Goal: Transaction & Acquisition: Purchase product/service

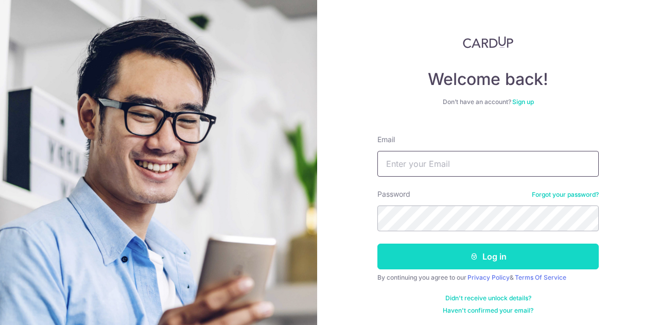
type input "bryan.quek20@gmail.com"
click at [433, 252] on button "Log in" at bounding box center [489, 257] width 222 height 26
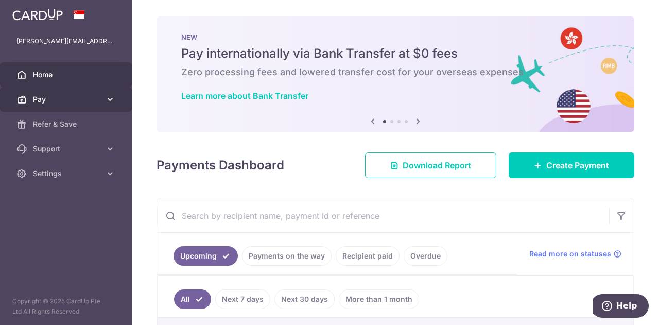
click at [87, 99] on span "Pay" at bounding box center [67, 99] width 68 height 10
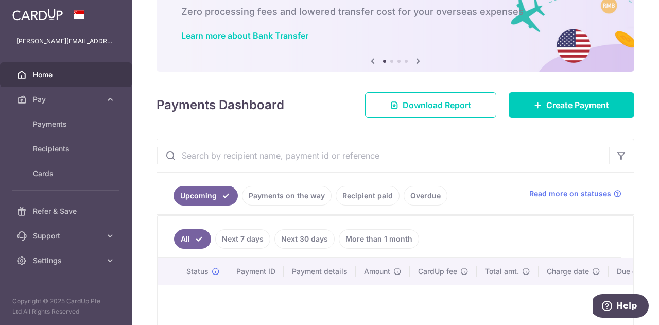
scroll to position [52, 0]
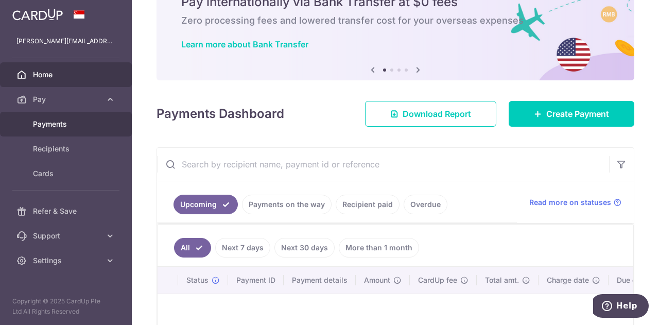
click at [65, 122] on span "Payments" at bounding box center [67, 124] width 68 height 10
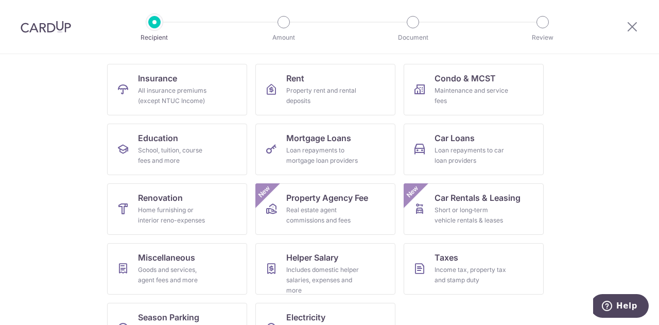
scroll to position [103, 0]
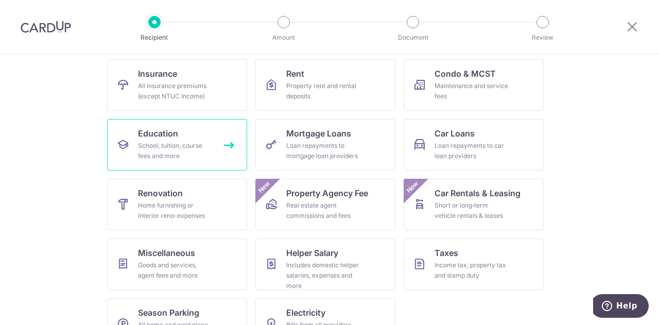
click at [141, 155] on div "School, tuition, course fees and more" at bounding box center [175, 151] width 74 height 21
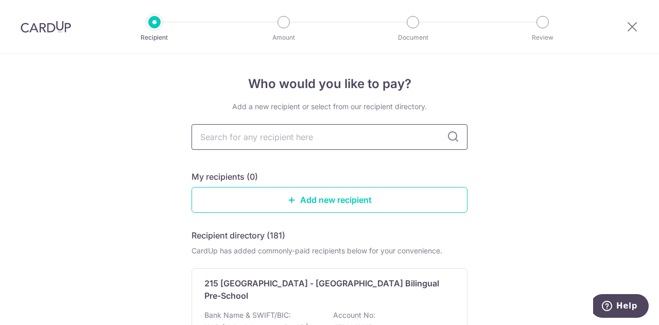
click at [268, 142] on input "text" at bounding box center [330, 137] width 276 height 26
type input "sin"
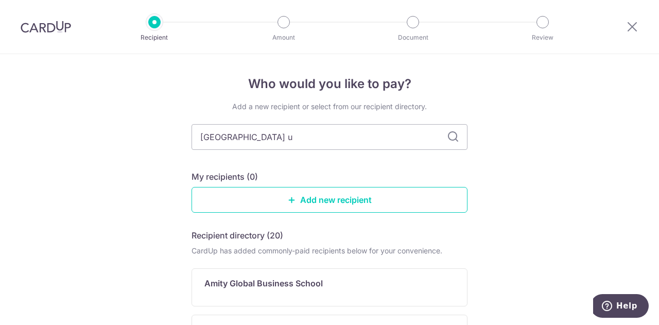
type input "singapore un"
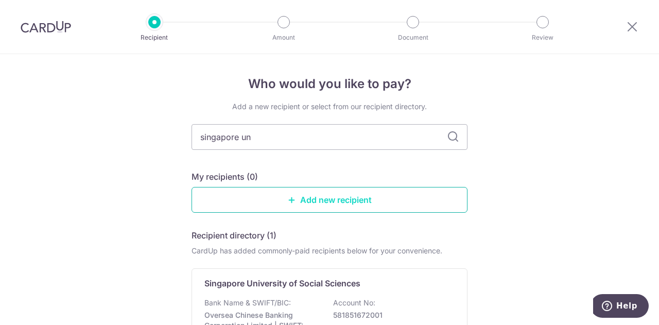
click at [294, 205] on link "Add new recipient" at bounding box center [330, 200] width 276 height 26
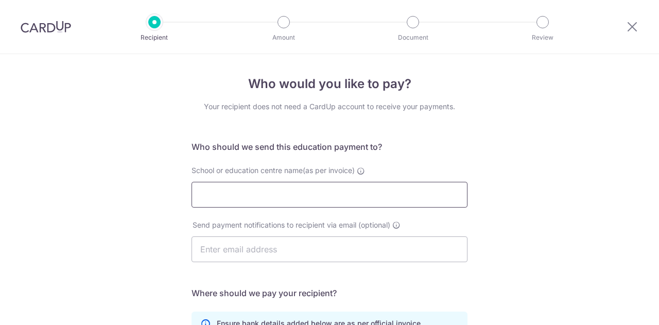
click at [284, 196] on input "School or education centre name(as per invoice)" at bounding box center [330, 195] width 276 height 26
type input "s"
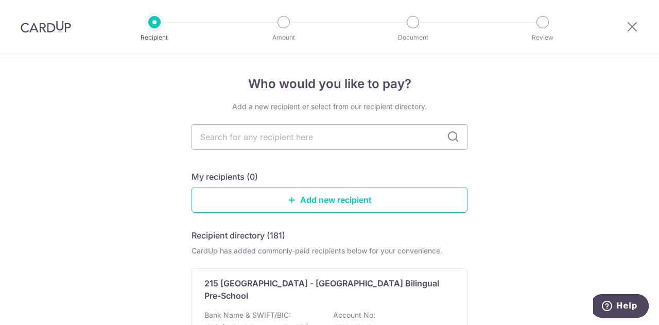
click at [455, 136] on icon at bounding box center [453, 137] width 12 height 12
click at [382, 136] on input "text" at bounding box center [330, 137] width 276 height 26
type input "singapore"
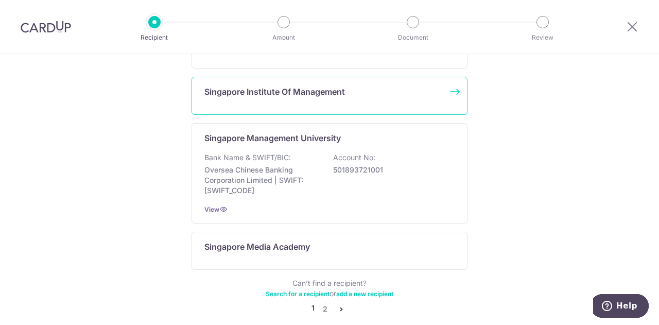
scroll to position [743, 0]
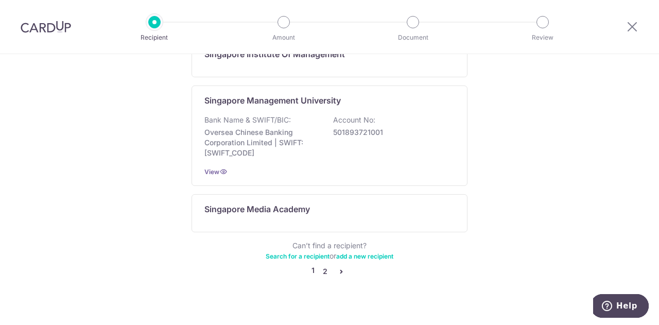
click at [320, 265] on link "2" at bounding box center [325, 271] width 12 height 12
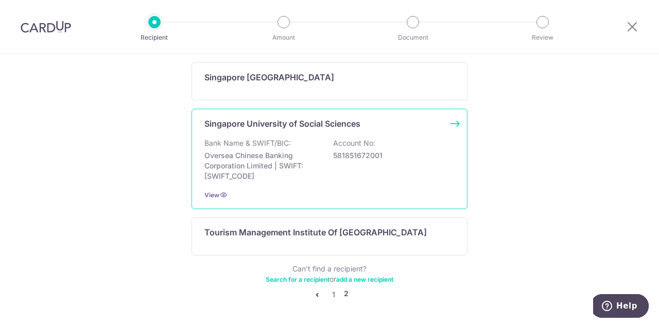
scroll to position [242, 0]
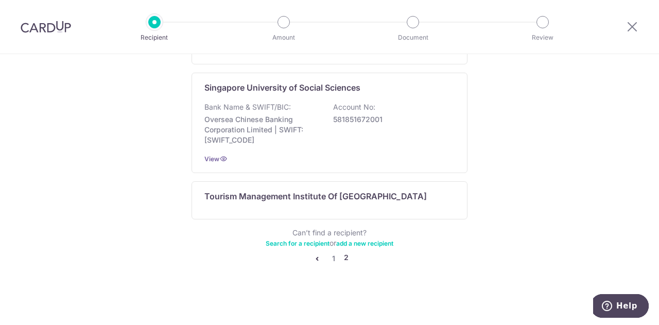
click at [347, 243] on link "add a new recipient" at bounding box center [364, 244] width 57 height 8
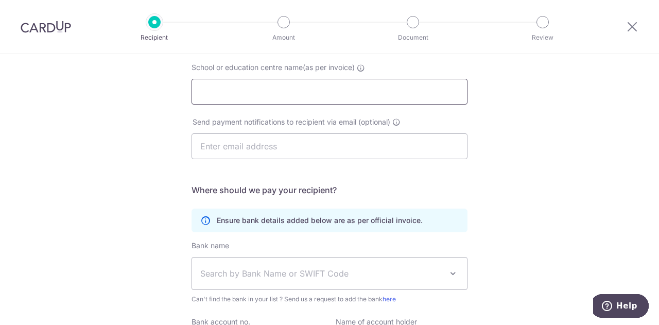
click at [336, 84] on input "School or education centre name(as per invoice)" at bounding box center [330, 92] width 276 height 26
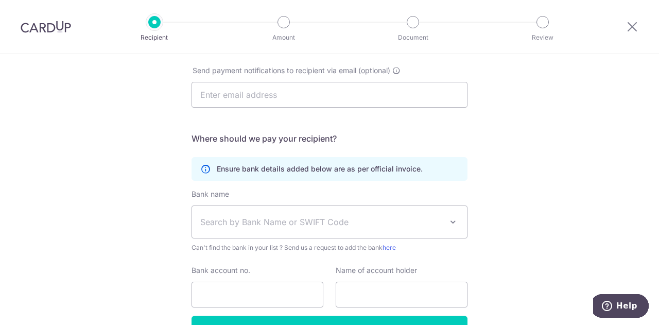
scroll to position [219, 0]
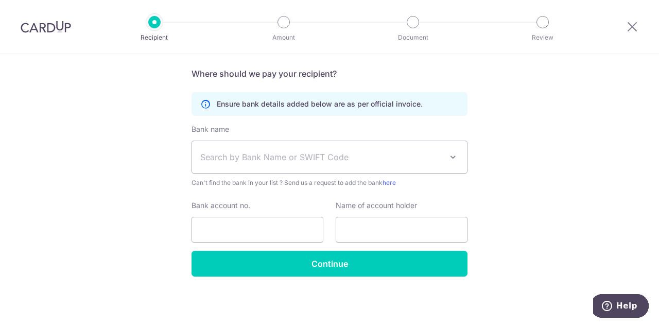
type input "Singapore"
click at [342, 158] on span "Search by Bank Name or SWIFT Code" at bounding box center [321, 157] width 242 height 12
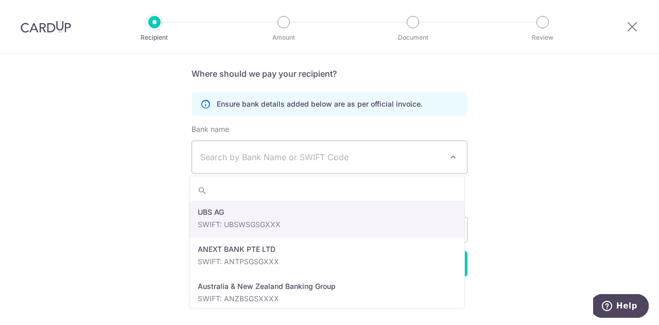
click at [625, 184] on div "Who would you like to pay? Your recipient does not need a CardUp account to rec…" at bounding box center [329, 80] width 659 height 490
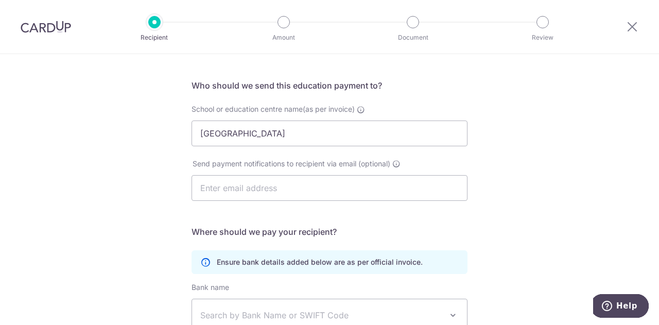
scroll to position [13, 0]
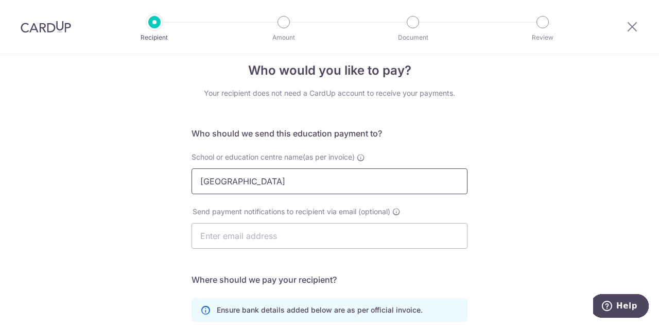
click at [264, 187] on input "Singapore" at bounding box center [330, 181] width 276 height 26
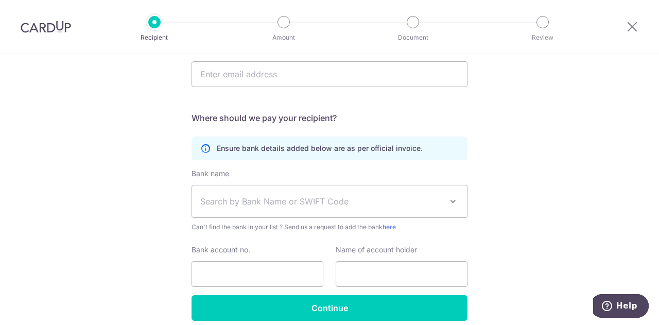
scroll to position [219, 0]
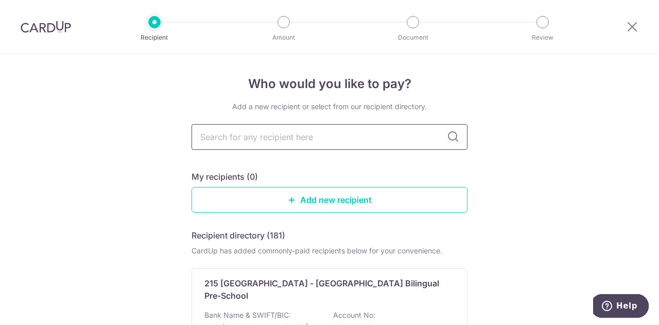
click at [444, 131] on input "text" at bounding box center [330, 137] width 276 height 26
type input "singap"
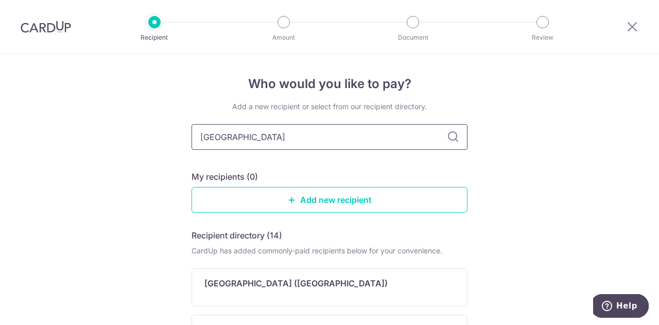
type input "singapore"
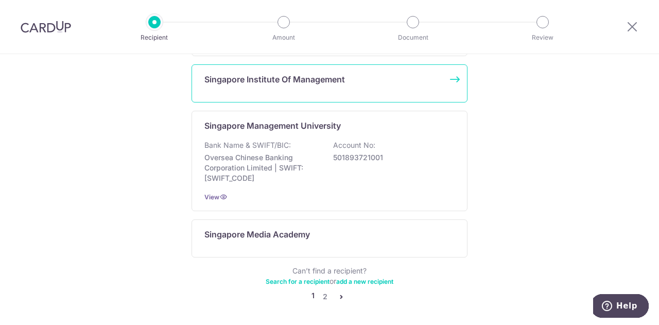
scroll to position [721, 0]
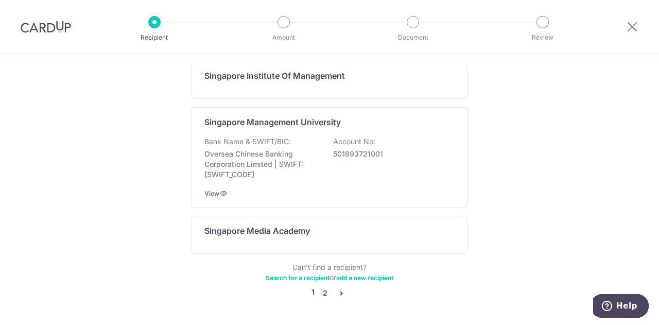
click at [323, 287] on link "2" at bounding box center [325, 293] width 12 height 12
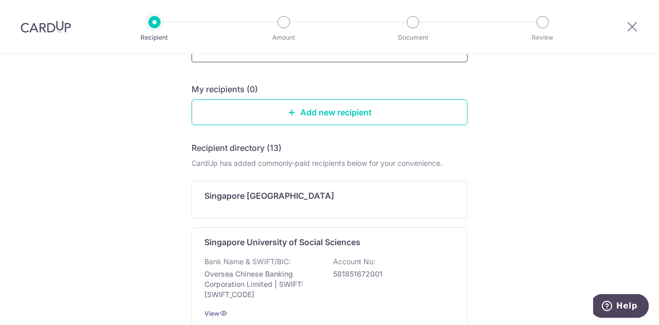
scroll to position [0, 0]
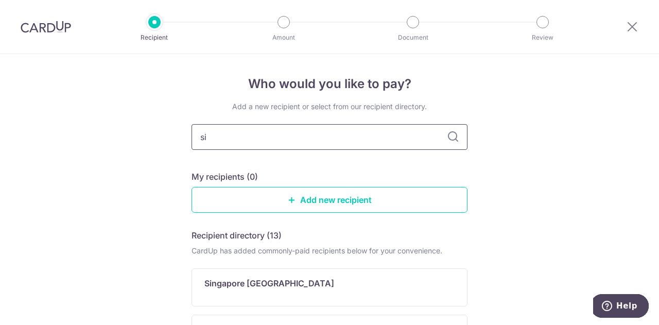
type input "s"
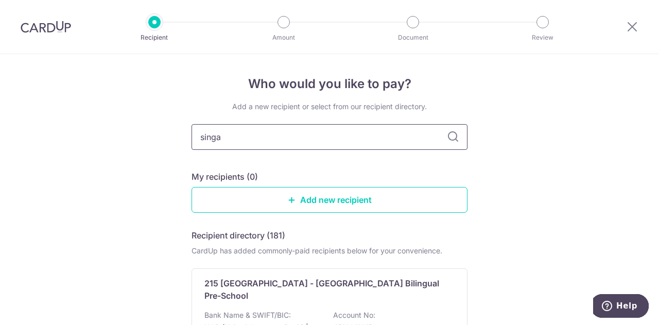
type input "singap"
